Goal: Transaction & Acquisition: Obtain resource

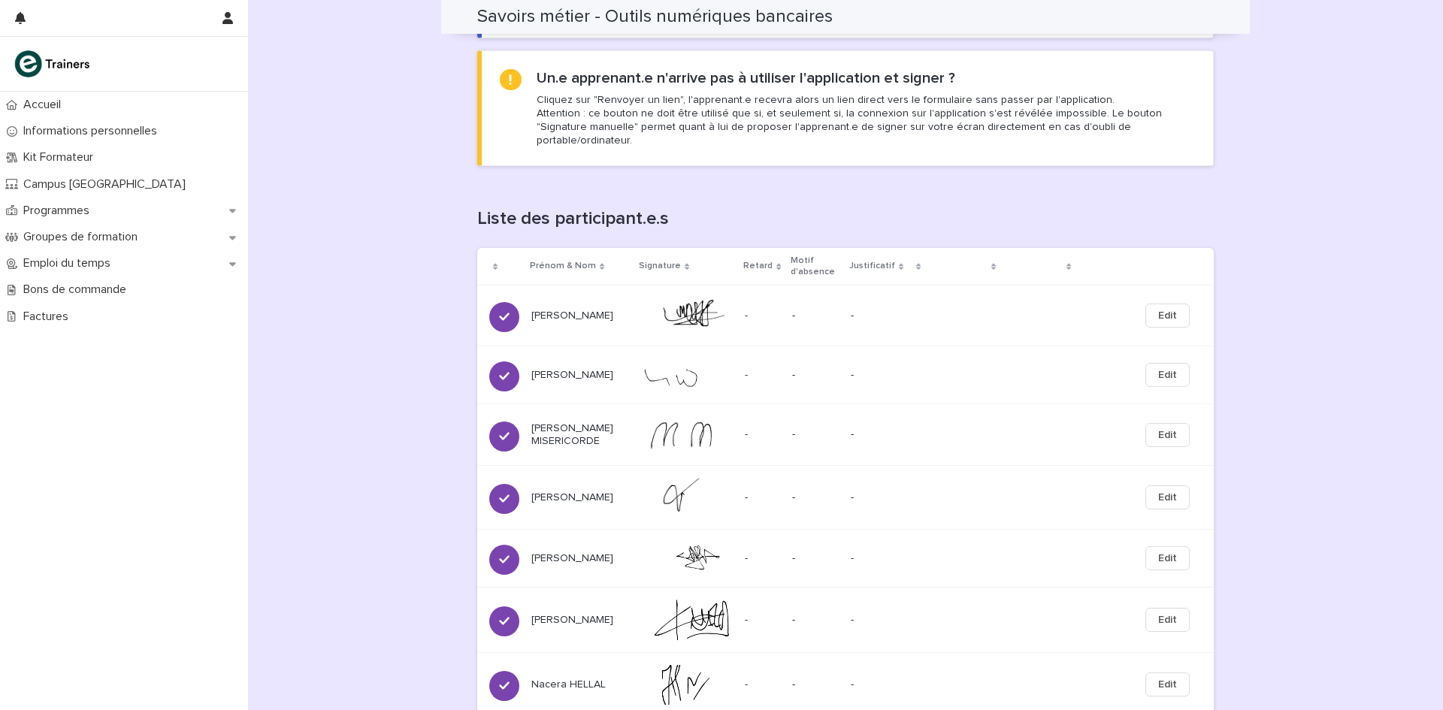
scroll to position [308, 0]
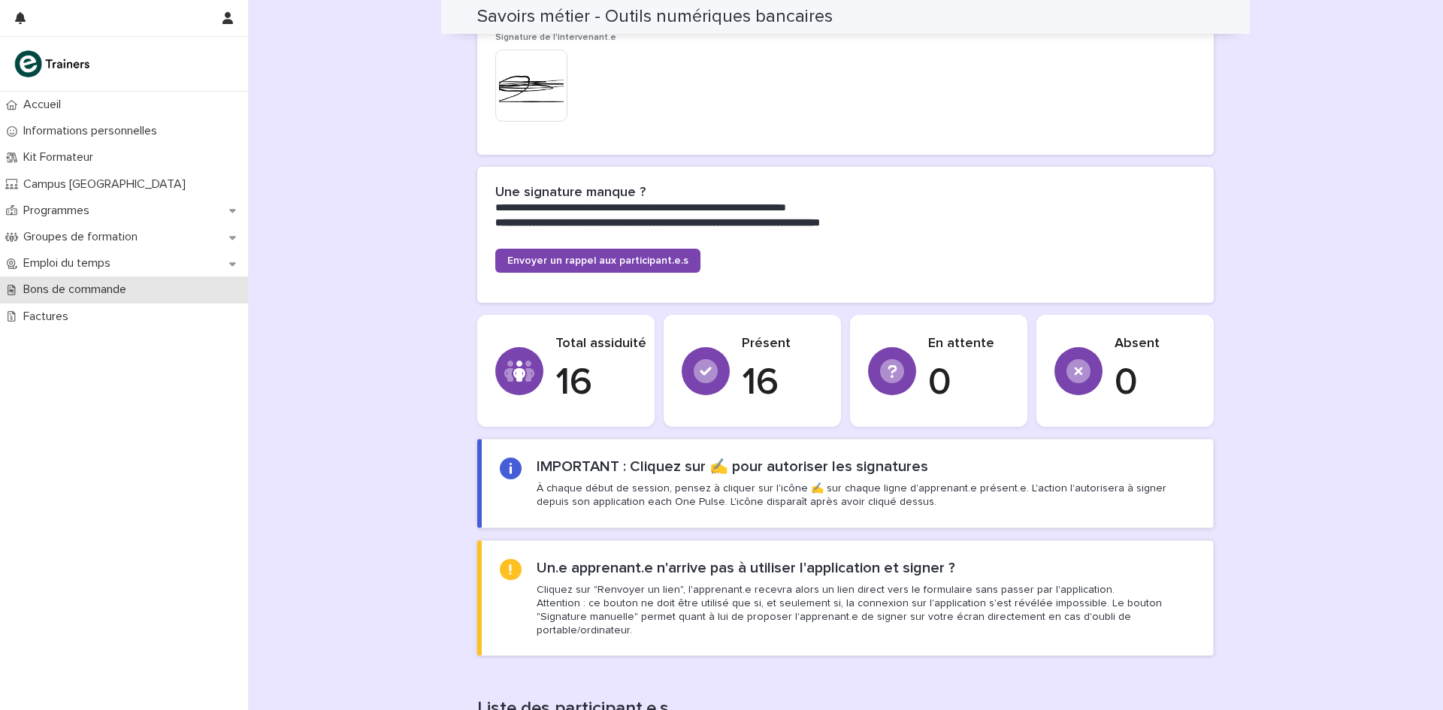
click at [86, 290] on p "Bons de commande" at bounding box center [77, 290] width 121 height 14
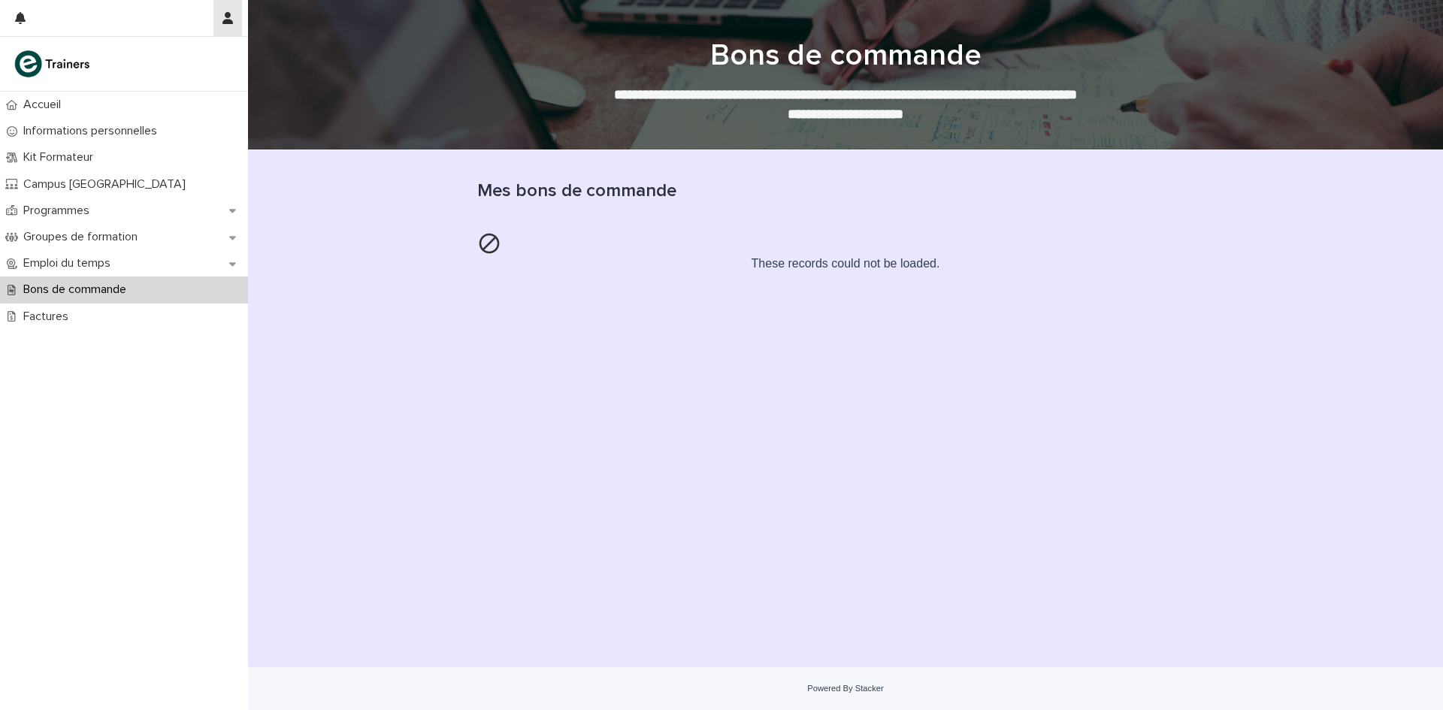
click at [231, 18] on icon "button" at bounding box center [227, 18] width 11 height 12
click at [120, 4] on div at bounding box center [721, 355] width 1443 height 710
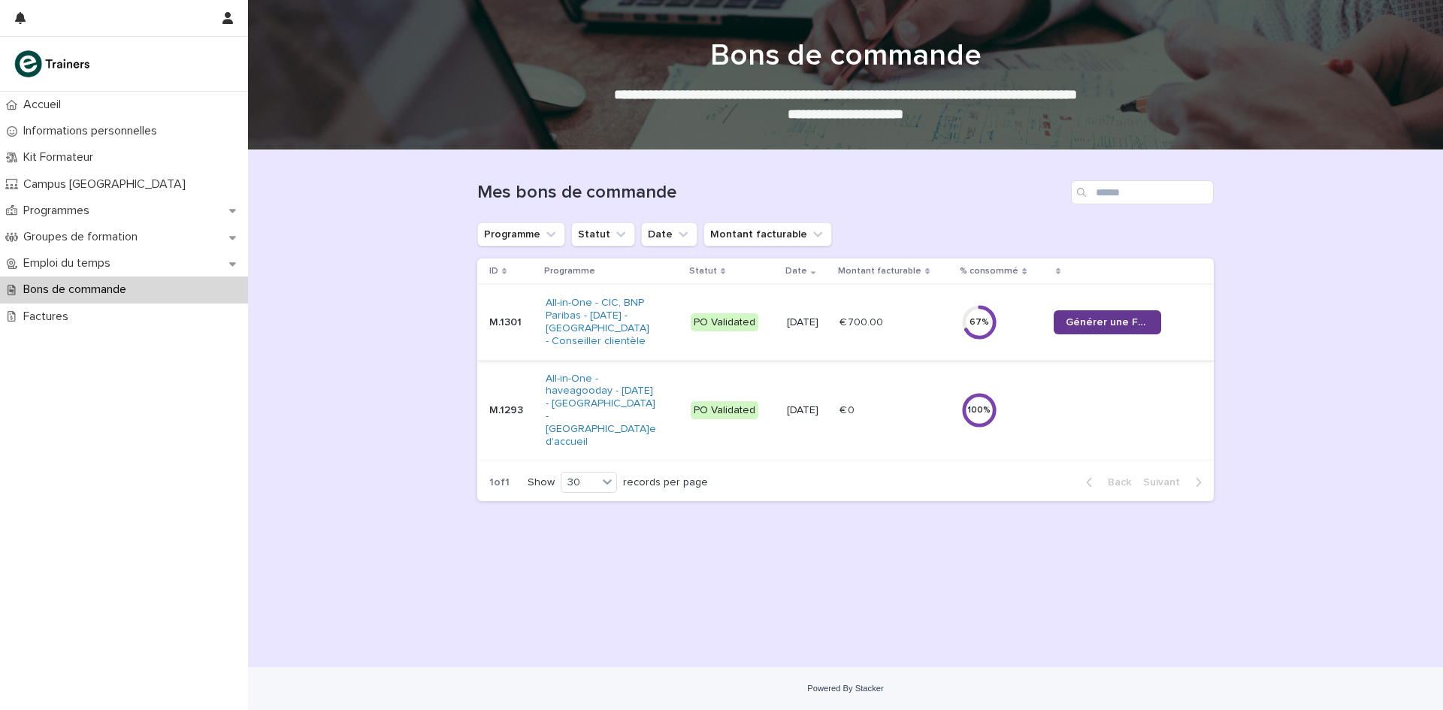
click at [1105, 321] on span "Générer une Facture" at bounding box center [1107, 322] width 83 height 11
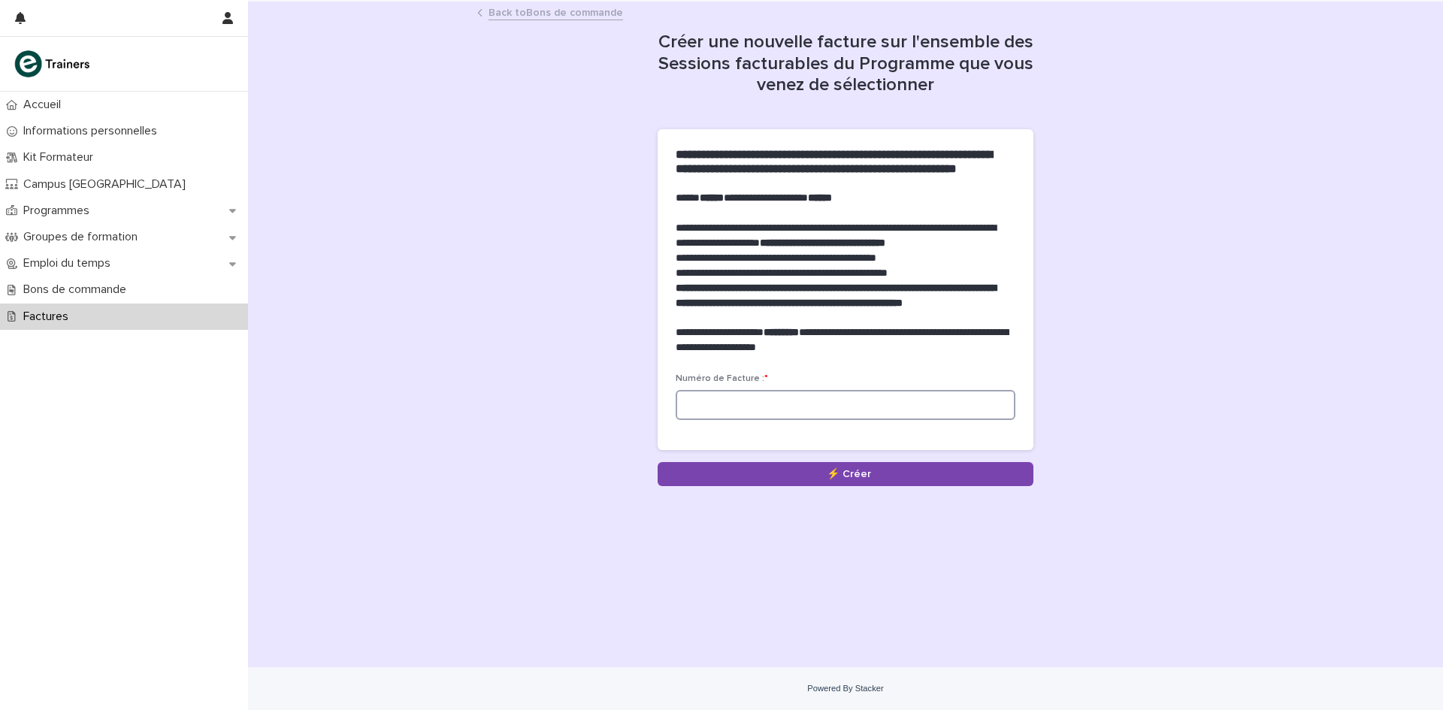
click at [750, 420] on input at bounding box center [846, 405] width 340 height 30
type input "********"
click at [859, 486] on button "Save" at bounding box center [846, 474] width 376 height 24
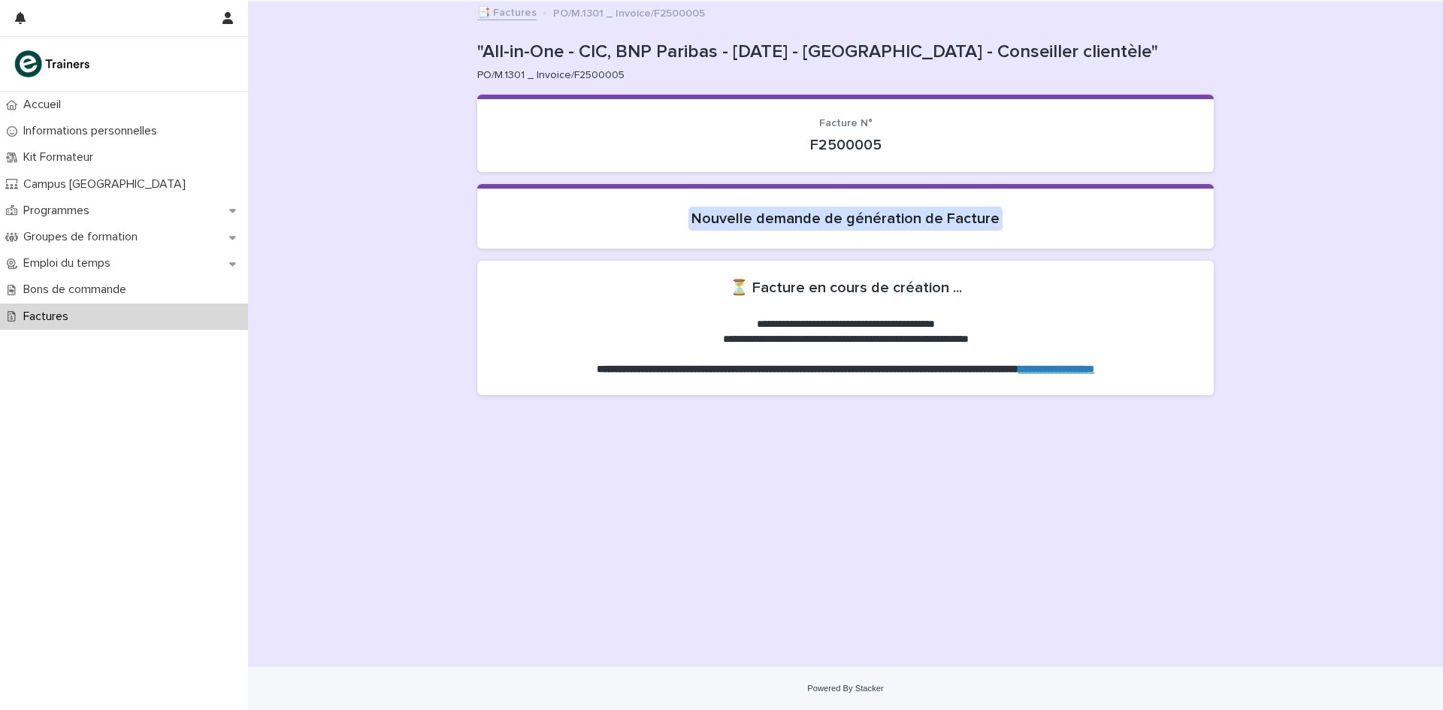
click at [504, 10] on link "📑 Factures" at bounding box center [506, 11] width 59 height 17
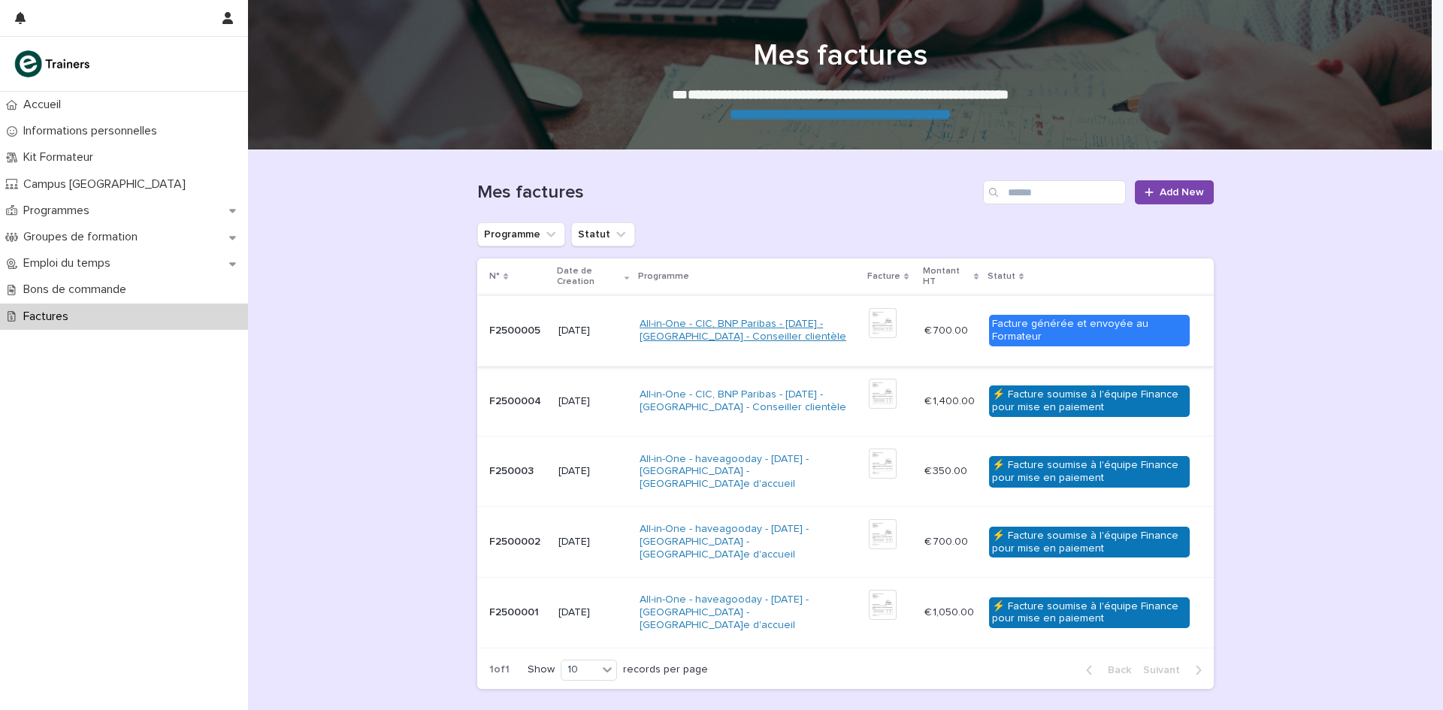
click at [761, 333] on link "All-in-One - CIC, BNP Paribas - [DATE] - [GEOGRAPHIC_DATA] - Conseiller clientè…" at bounding box center [748, 331] width 217 height 26
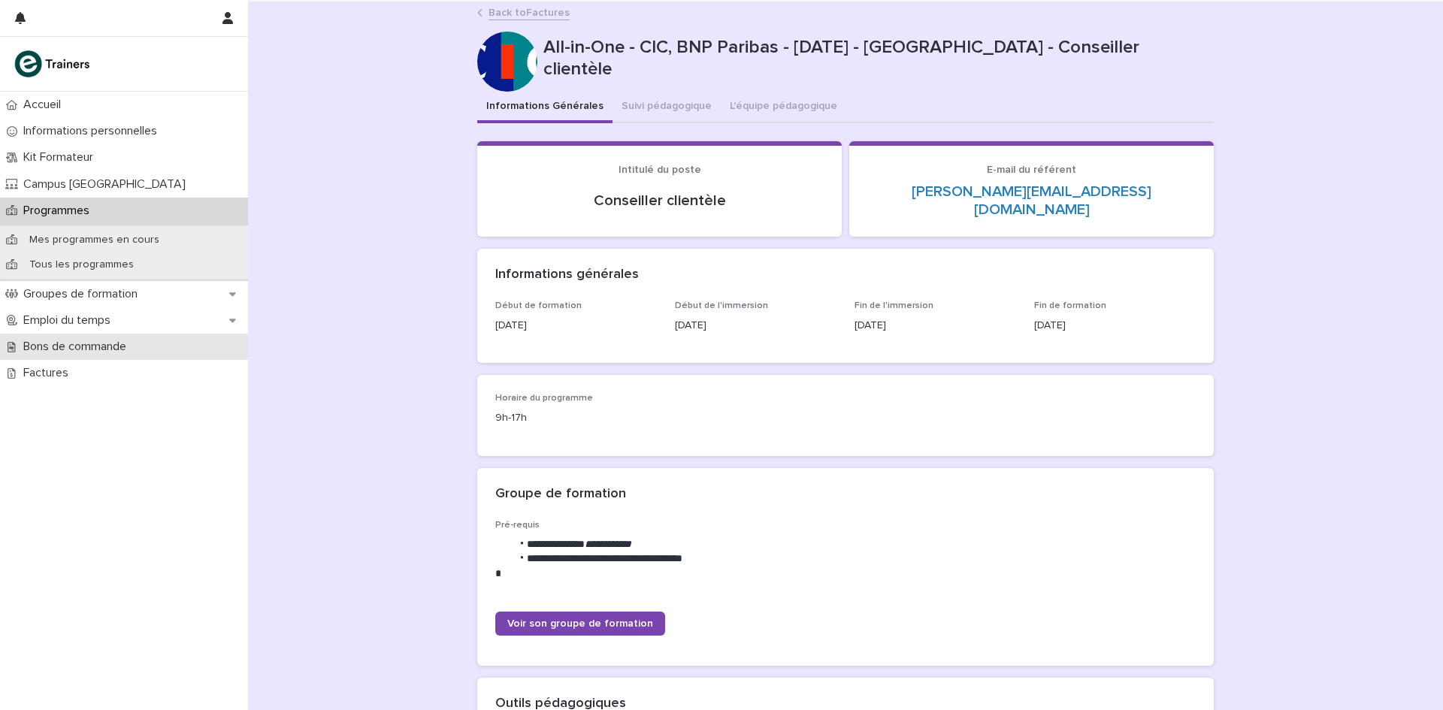
click at [65, 351] on p "Bons de commande" at bounding box center [77, 347] width 121 height 14
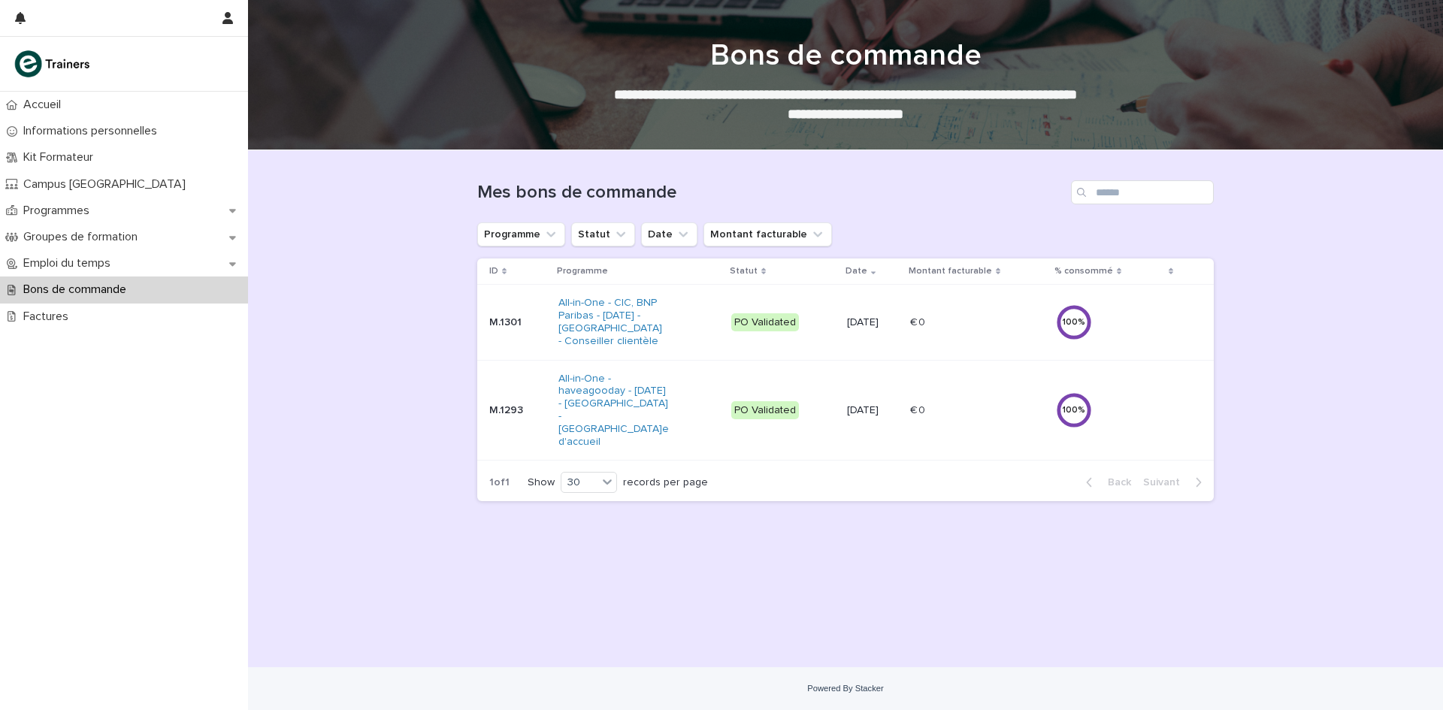
click at [56, 365] on div "Accueil Informations personnelles Kit Formateur Campus Montreuil Programmes Gro…" at bounding box center [124, 401] width 248 height 619
click at [53, 322] on p "Factures" at bounding box center [48, 317] width 63 height 14
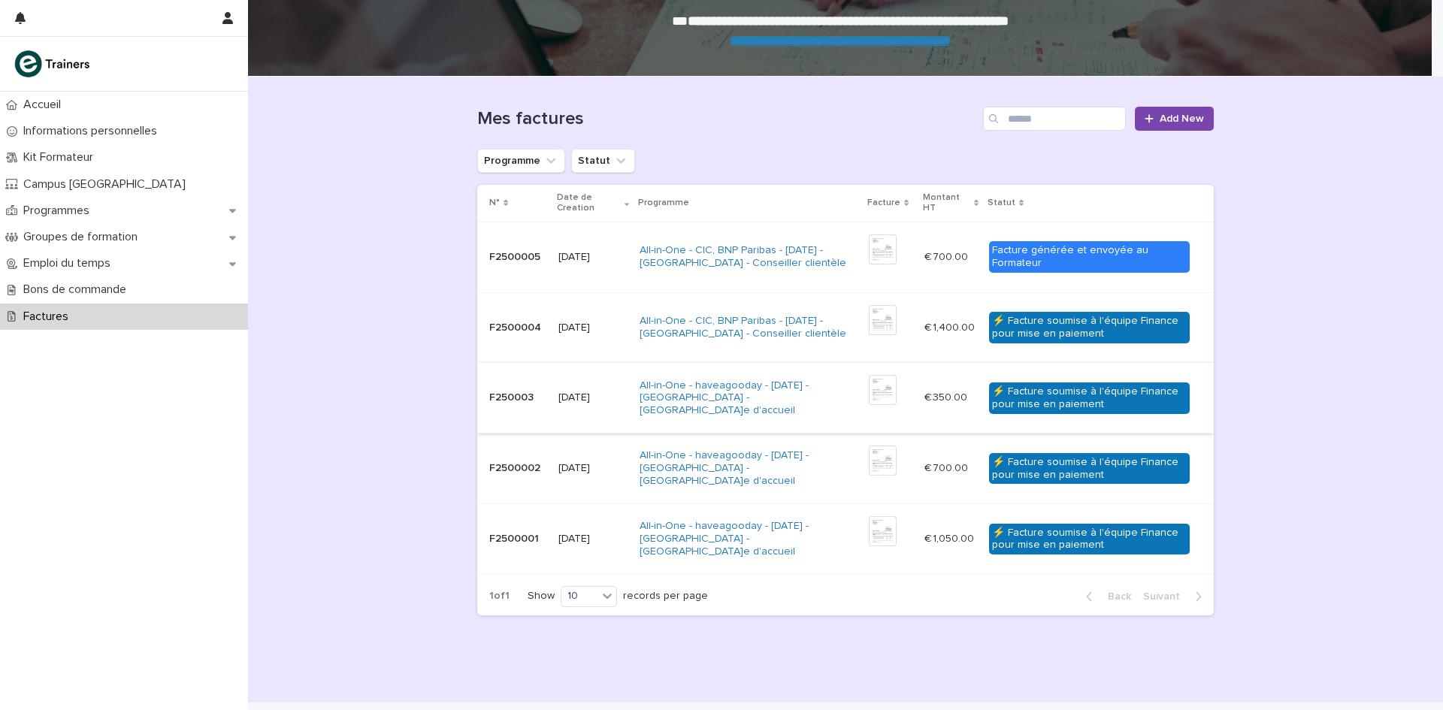
scroll to position [109, 0]
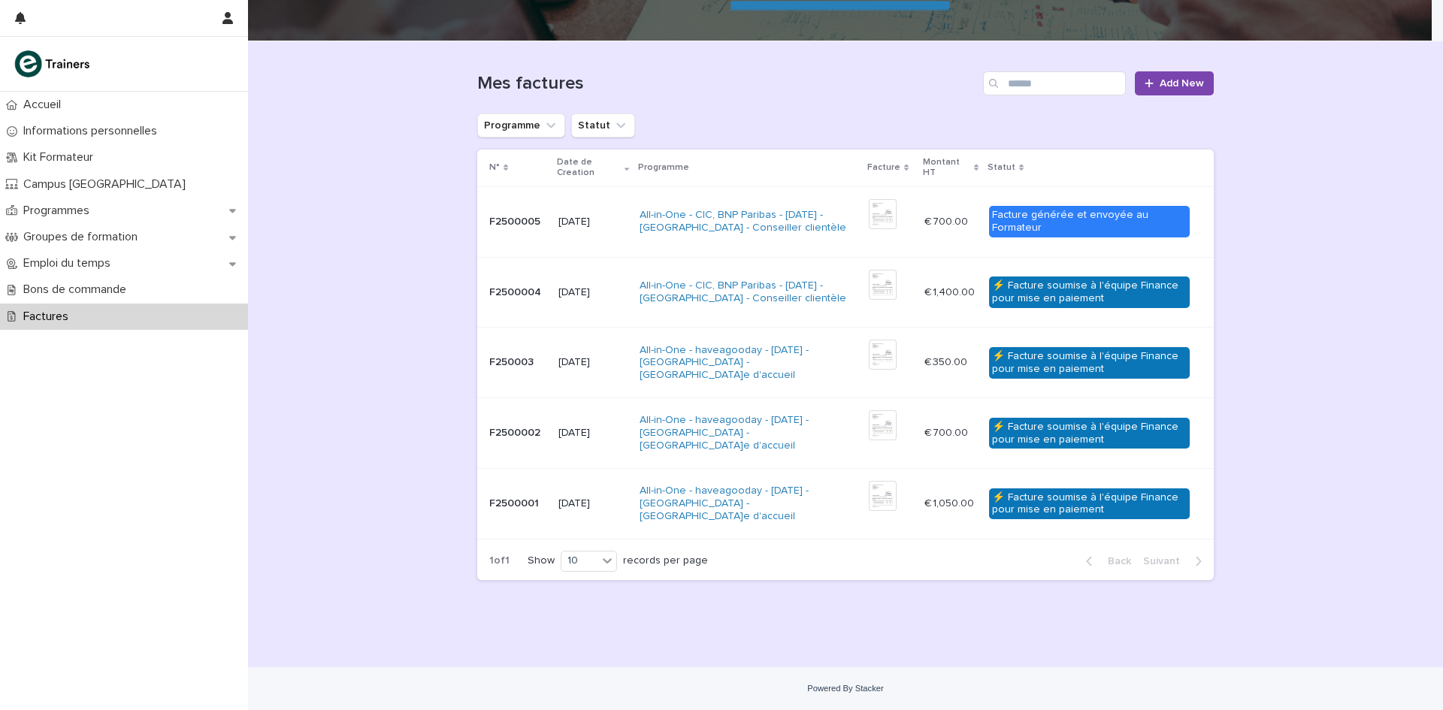
click at [1009, 288] on div "⚡ Facture soumise à l'équipe Finance pour mise en paiement" at bounding box center [1089, 293] width 201 height 32
